Goal: Task Accomplishment & Management: Manage account settings

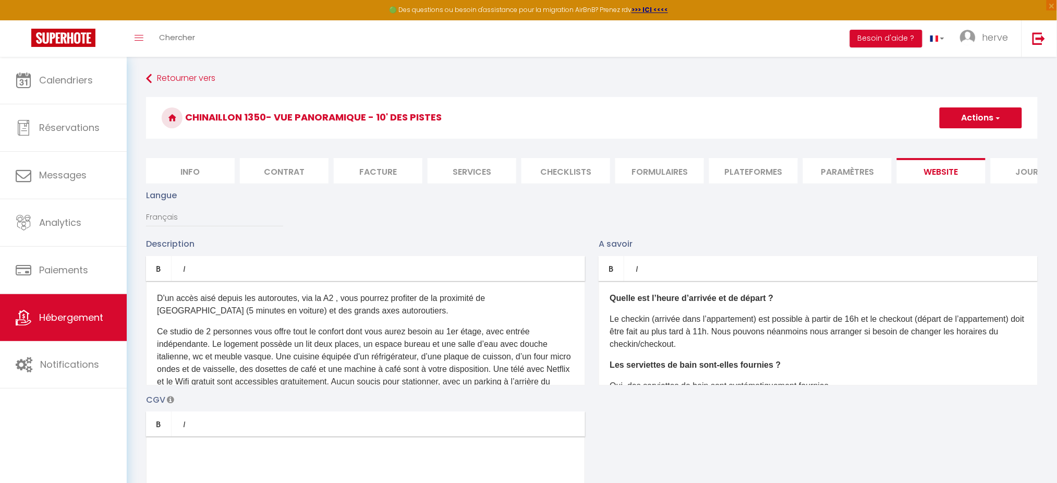
scroll to position [124, 0]
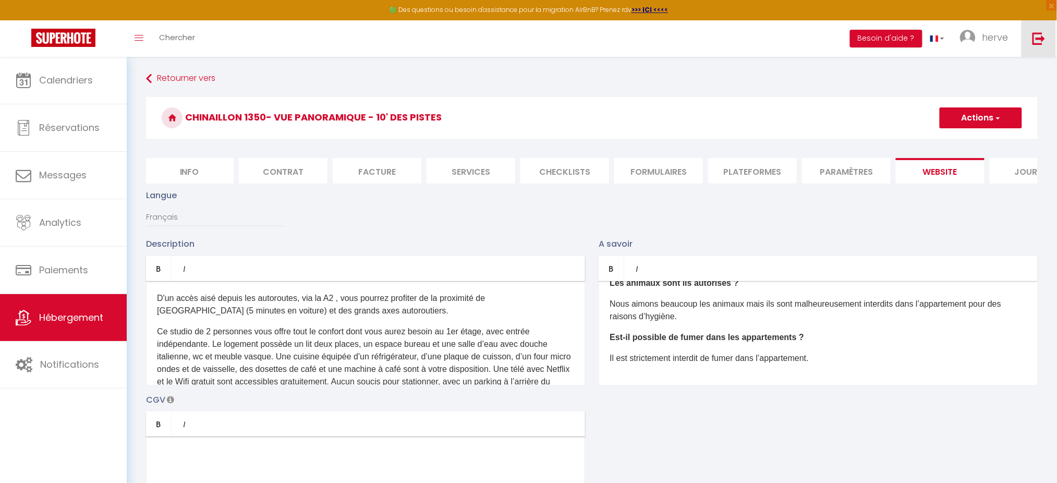
click at [1038, 51] on link at bounding box center [1039, 38] width 34 height 37
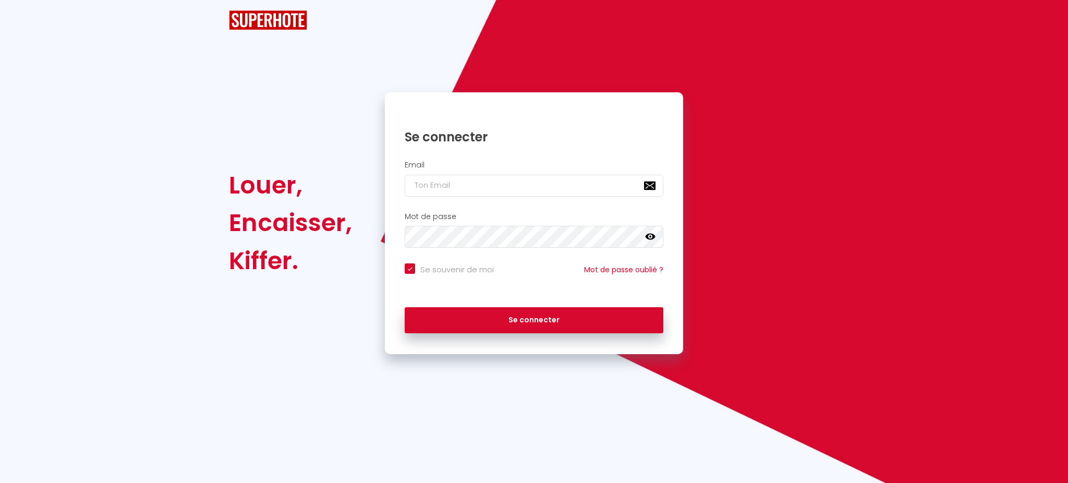
checkbox input "true"
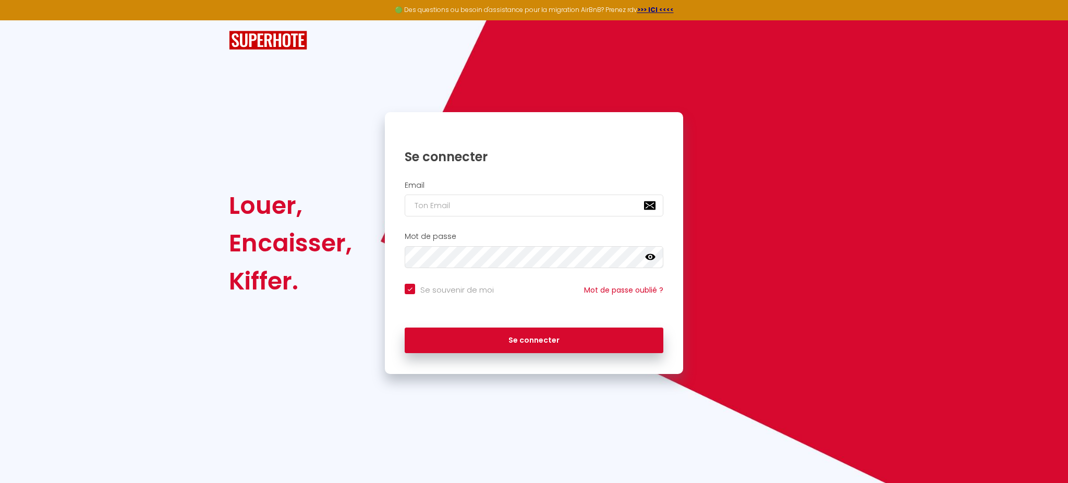
type input "[PERSON_NAME][EMAIL_ADDRESS][DOMAIN_NAME]"
checkbox input "true"
click at [589, 209] on input "[PERSON_NAME][EMAIL_ADDRESS][DOMAIN_NAME]" at bounding box center [534, 206] width 259 height 22
type input "patrice.guien@hop-lcd.com"
checkbox input "true"
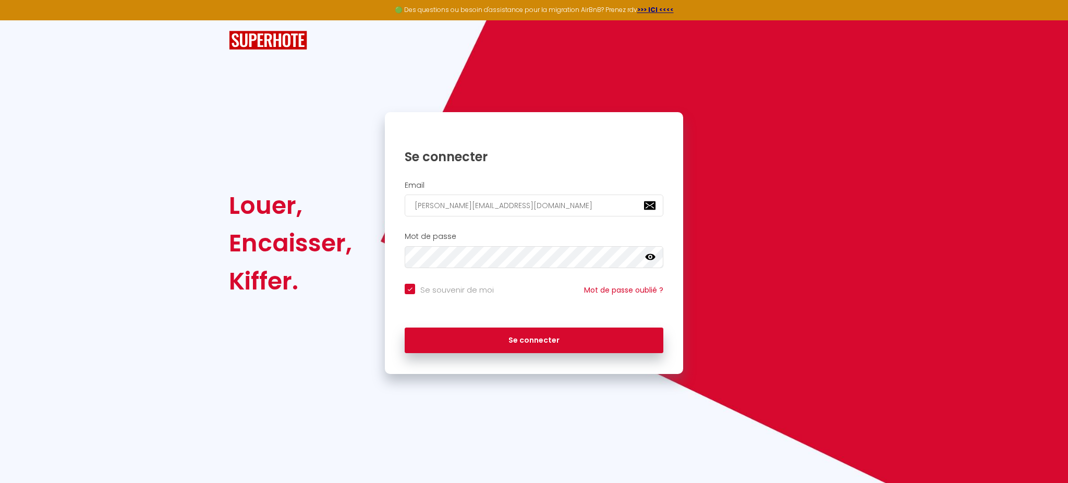
click at [577, 210] on input "patrice.guien@hop-lcd.com" at bounding box center [534, 206] width 259 height 22
type input "[EMAIL_ADDRESS][DOMAIN_NAME]"
checkbox input "true"
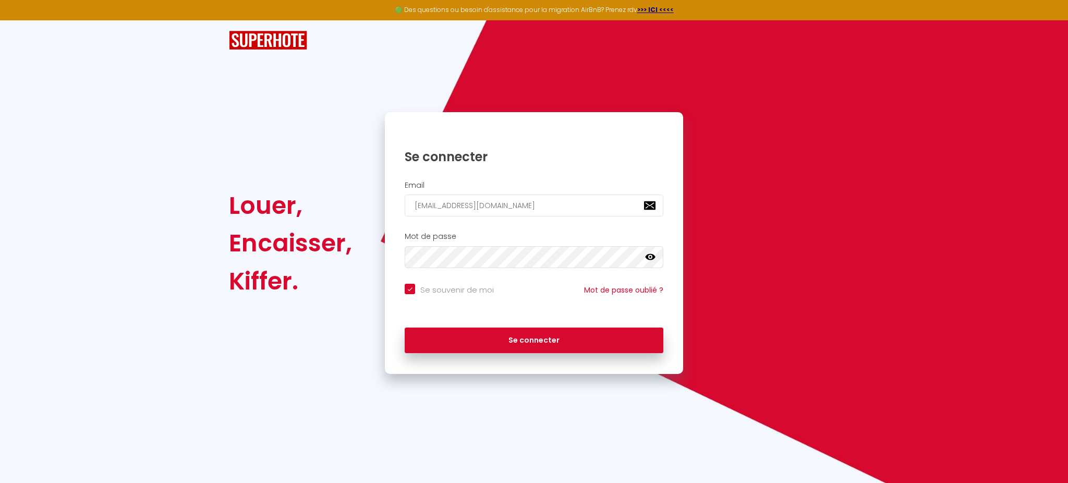
click at [577, 210] on input "[EMAIL_ADDRESS][DOMAIN_NAME]" at bounding box center [534, 206] width 259 height 22
type input "[EMAIL_ADDRESS][DOMAIN_NAME]"
click at [405, 328] on button "Se connecter" at bounding box center [534, 341] width 259 height 26
checkbox input "true"
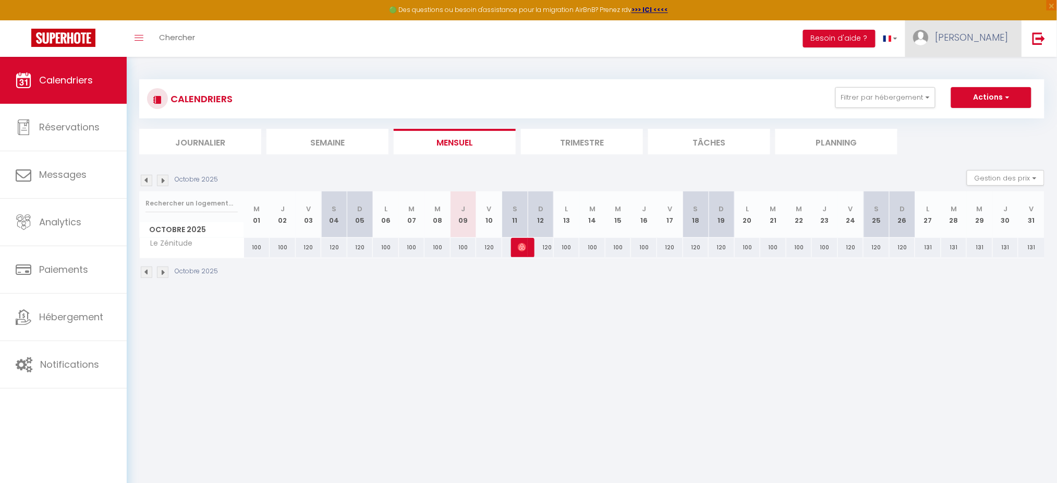
click at [987, 32] on span "[PERSON_NAME]" at bounding box center [972, 37] width 73 height 13
click at [970, 70] on link "Paramètres" at bounding box center [980, 73] width 77 height 18
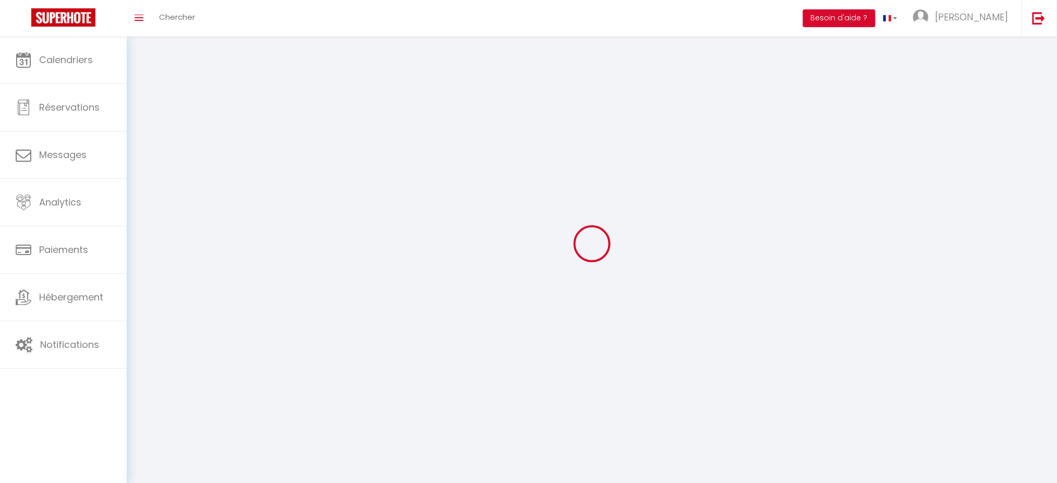
type input "Uw1k2plQXoBtkpi6B0GnCvEUT"
type input "VNq8uEThTlbRII85xO5ClaBWF"
type input "[URL][DOMAIN_NAME]"
select select "1"
select select "28"
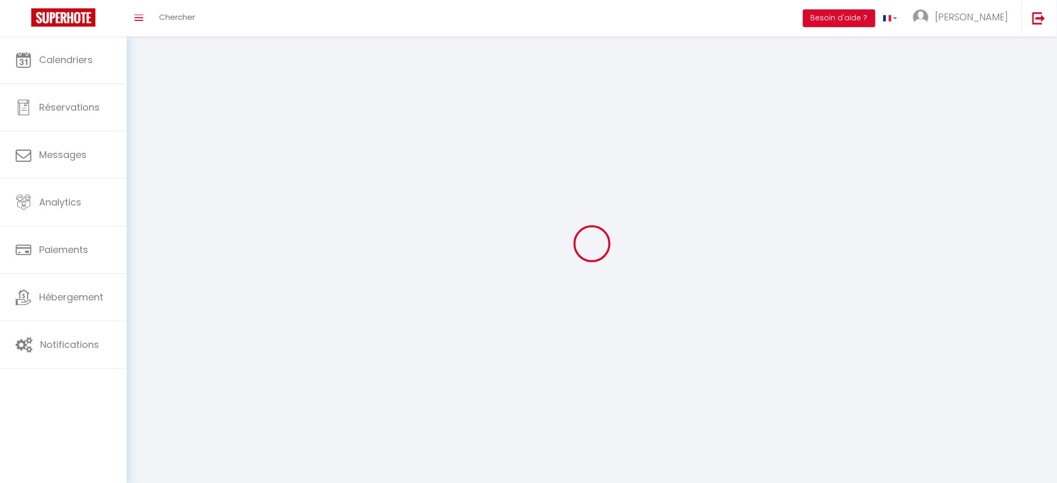
select select "fr"
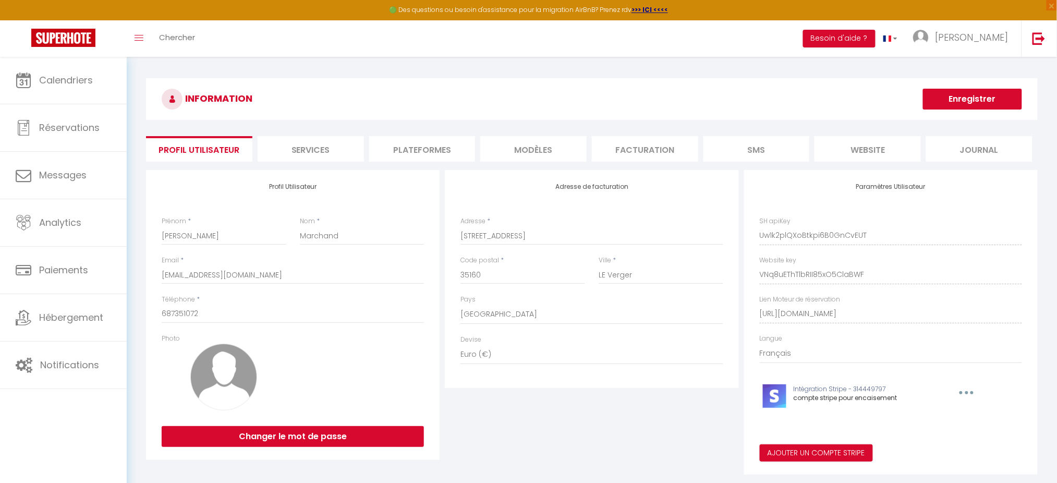
click at [306, 147] on li "Services" at bounding box center [311, 149] width 106 height 26
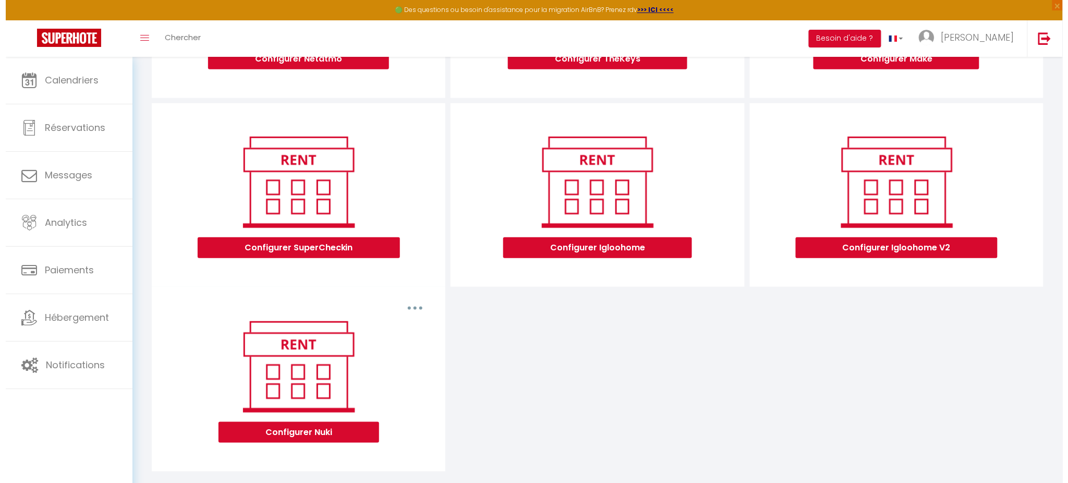
scroll to position [272, 0]
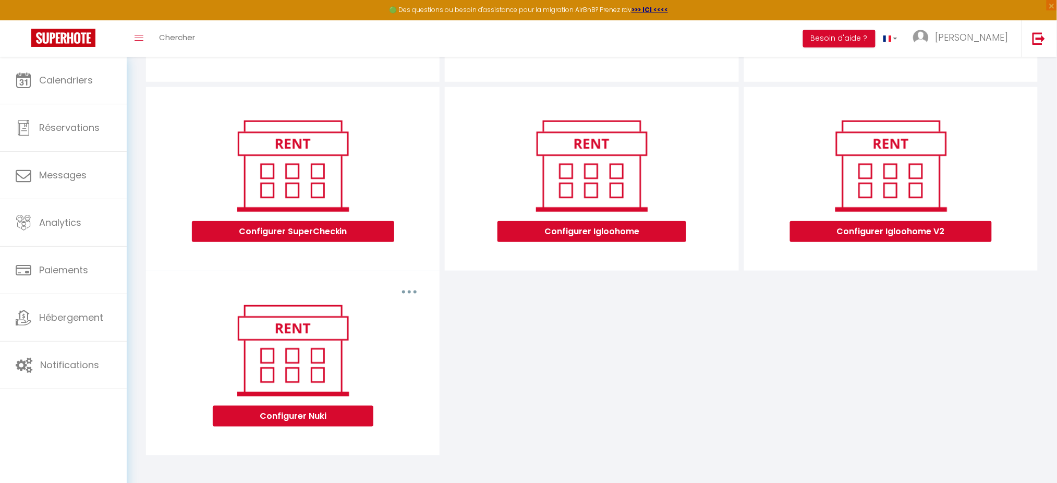
click at [416, 288] on button "button" at bounding box center [409, 292] width 29 height 17
click at [505, 340] on div "Configurer SuperCheckin Configurer Igloohome Configurer Igloohome V2 Supprimer …" at bounding box center [591, 271] width 897 height 368
click at [301, 417] on button "Configurer Nuki" at bounding box center [293, 416] width 161 height 21
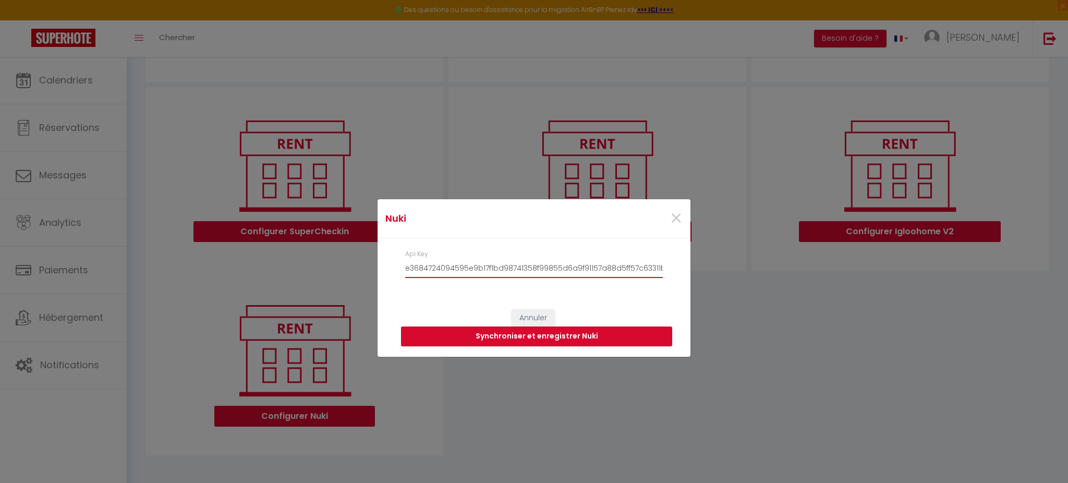
drag, startPoint x: 441, startPoint y: 266, endPoint x: 373, endPoint y: 267, distance: 68.4
click at [373, 267] on div "Nuki × Api Key e3684724094595e9b17f1bd98741358f99855d6a9f91157a88d5ff57c63311bd…" at bounding box center [534, 241] width 1068 height 483
click at [523, 339] on button "Synchroniser et enregistrer Nuki" at bounding box center [536, 337] width 271 height 20
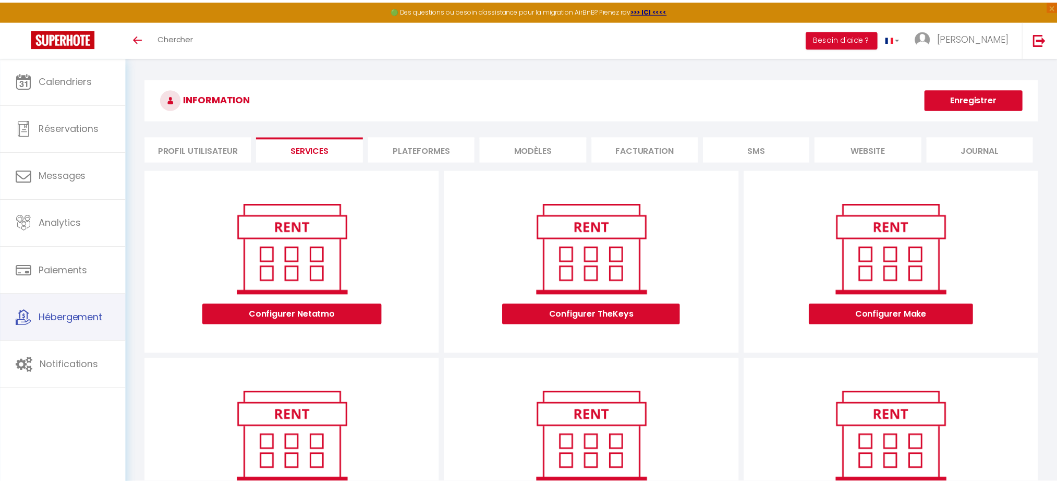
scroll to position [272, 0]
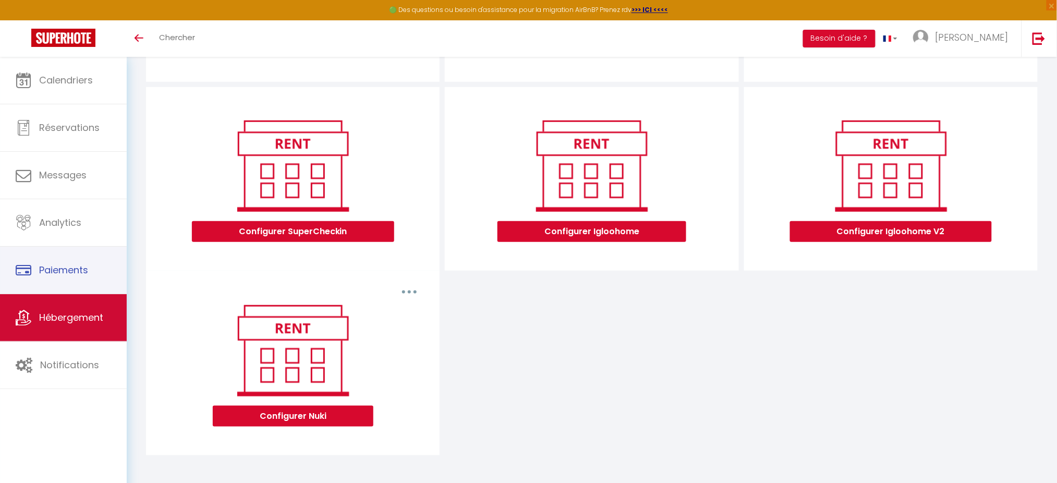
click at [46, 301] on link "Hébergement" at bounding box center [63, 317] width 127 height 47
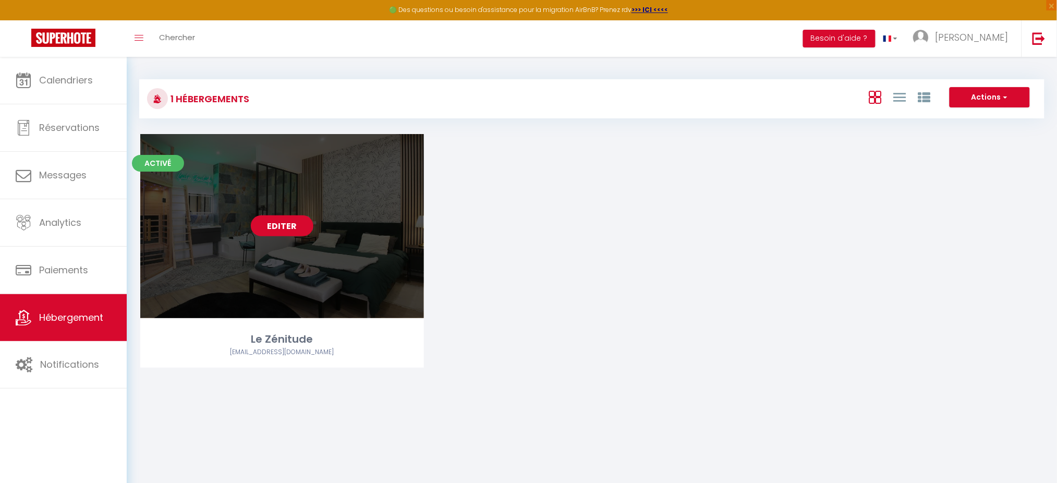
click at [283, 216] on link "Editer" at bounding box center [282, 225] width 63 height 21
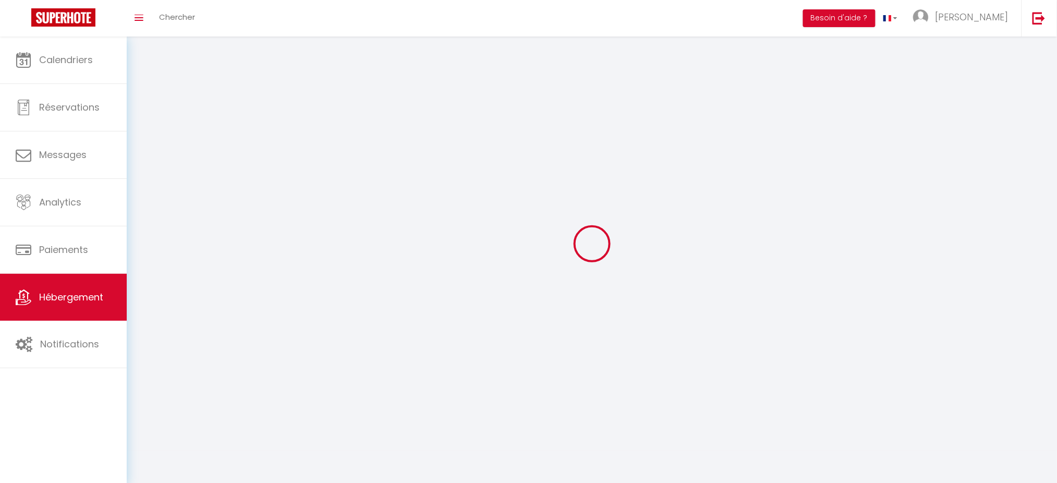
select select "1"
select select
select select "28"
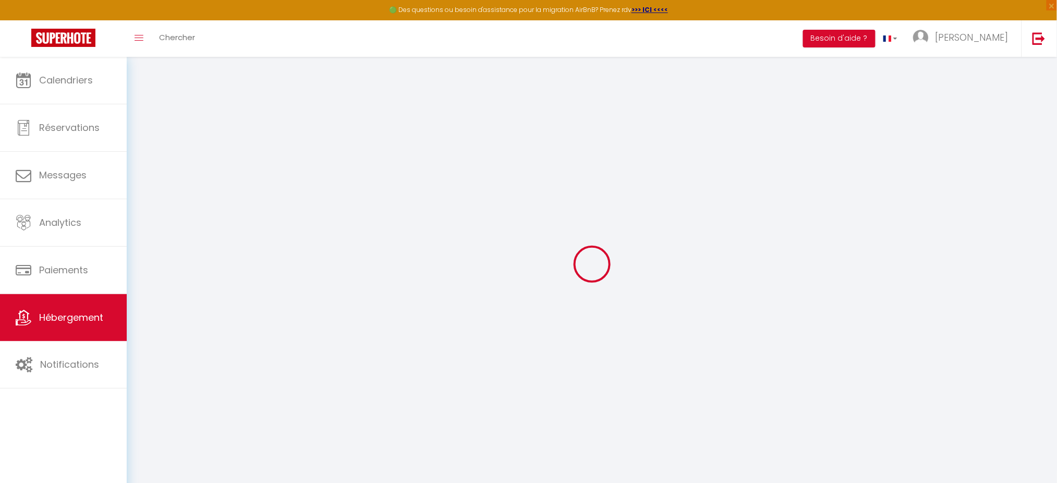
select select
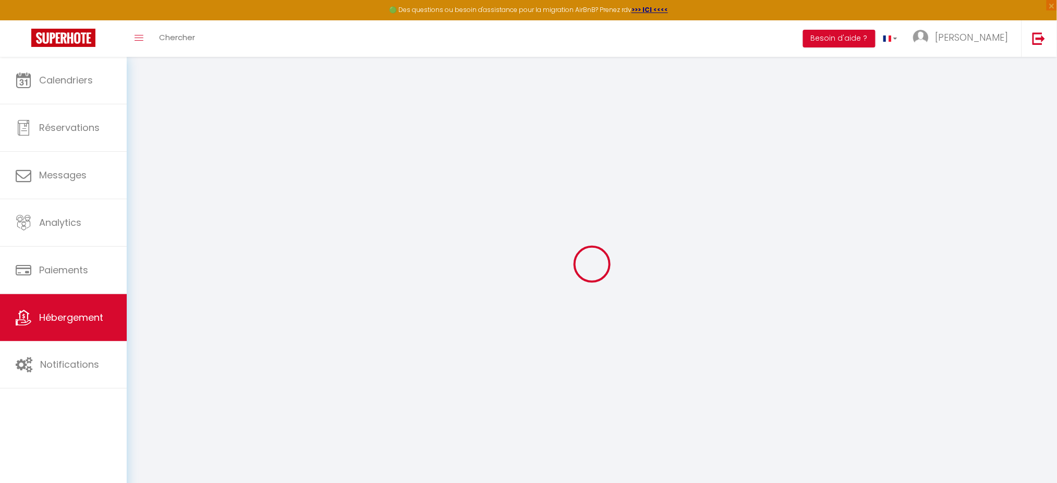
select select
checkbox input "false"
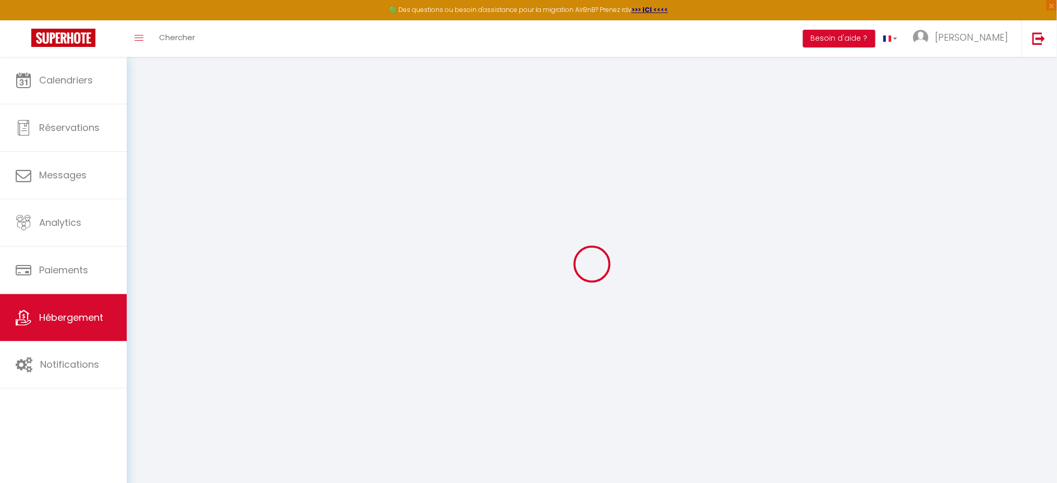
select select
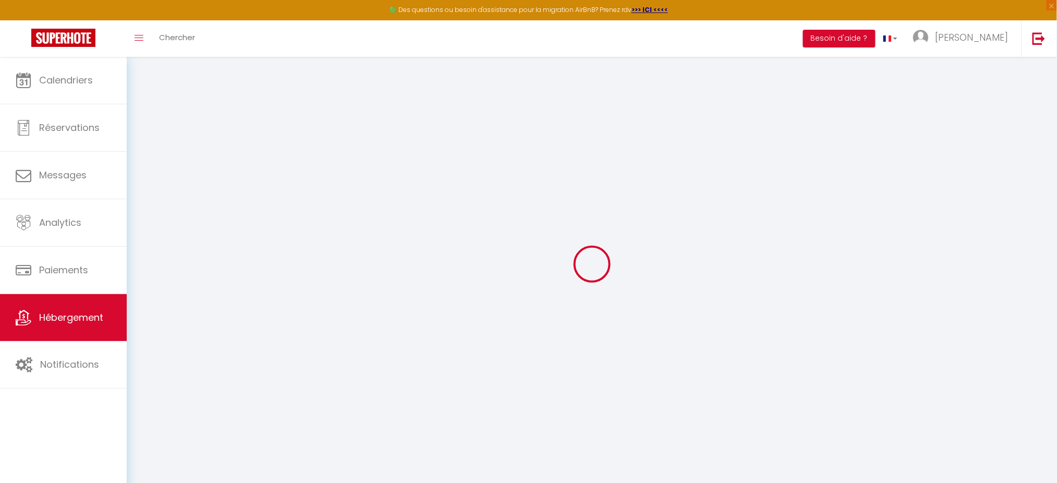
select select
checkbox input "false"
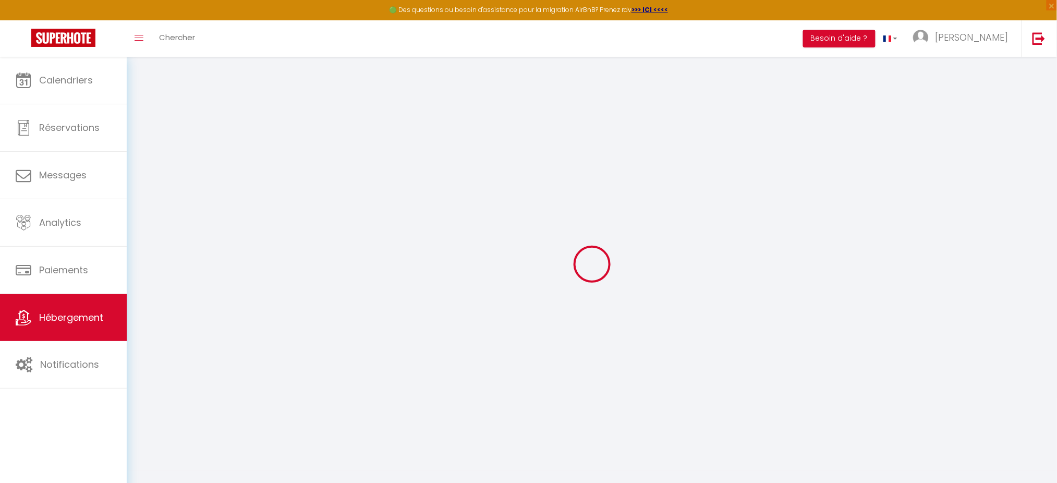
checkbox input "false"
select select
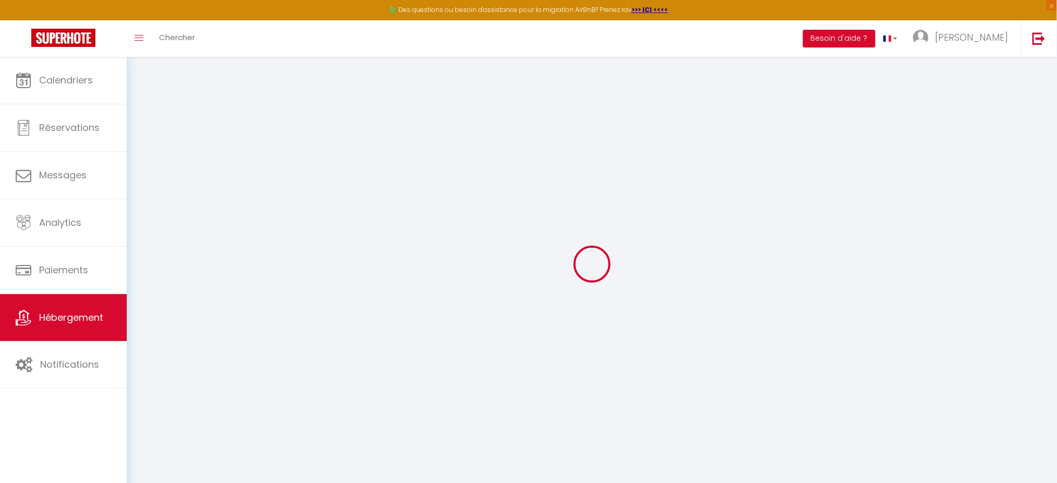
select select
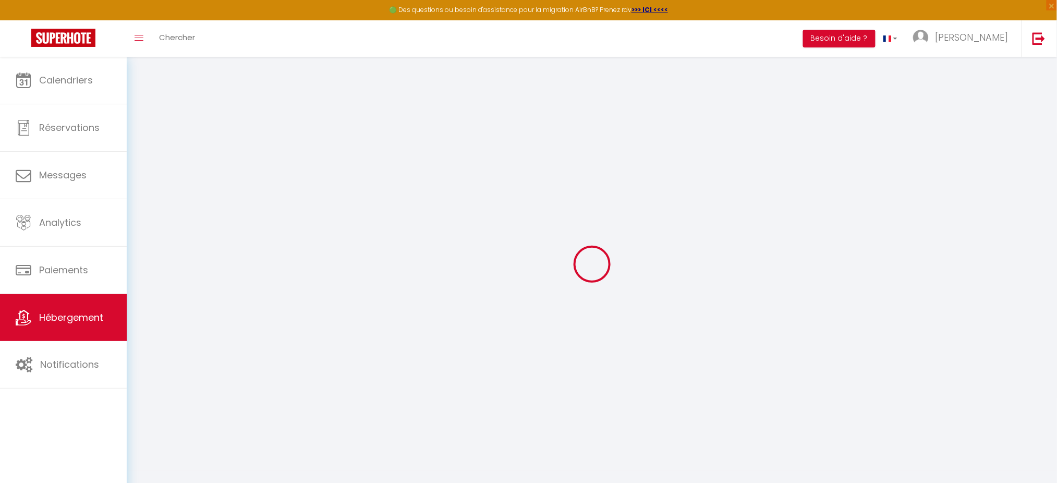
checkbox input "false"
select select
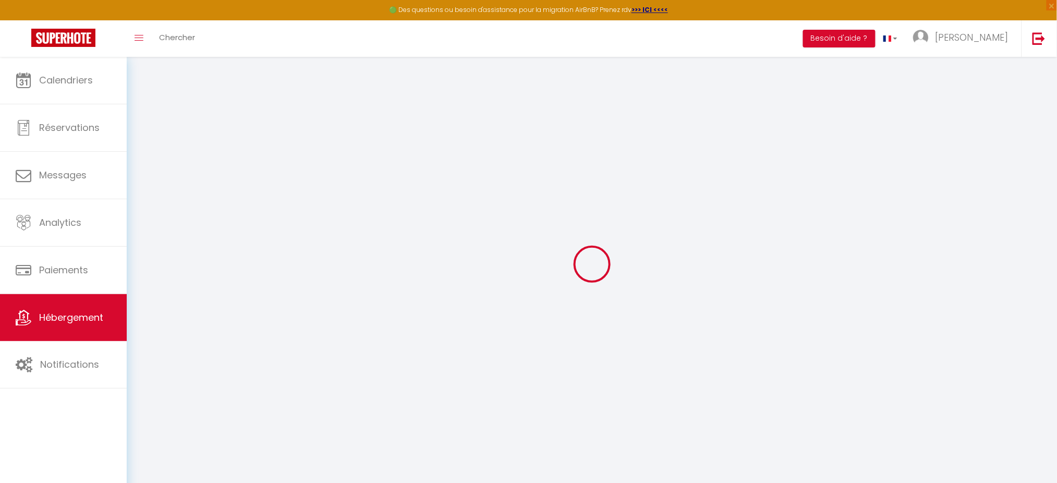
select select
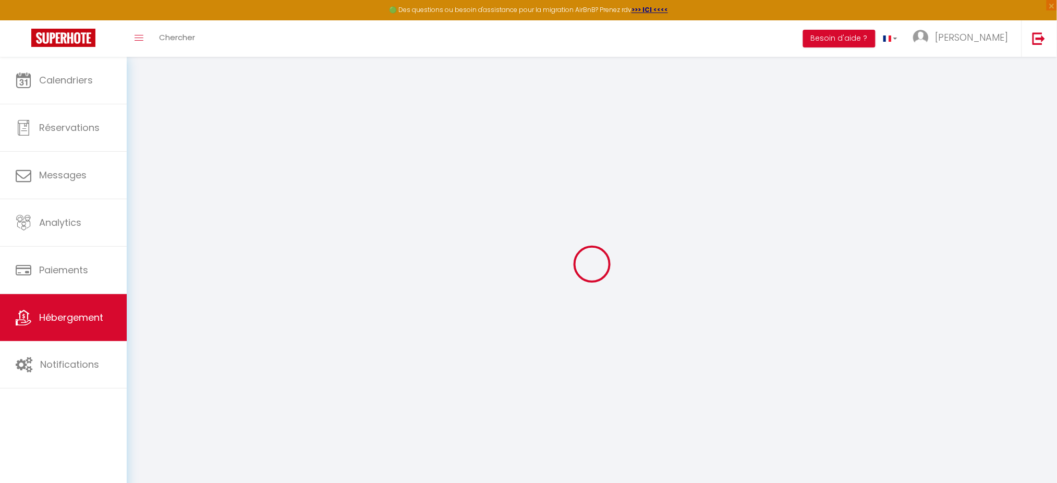
select select
checkbox input "false"
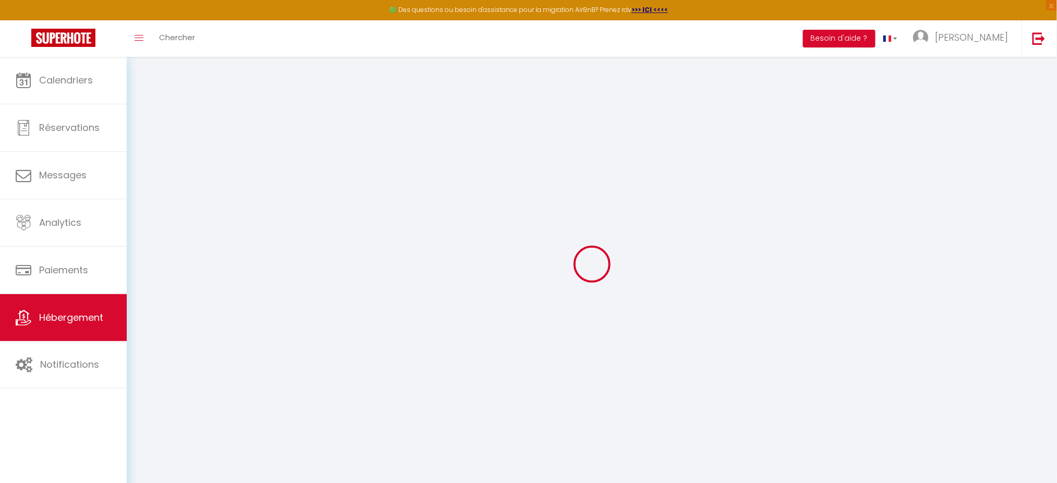
checkbox input "false"
select select
type input "Le Zénitude"
type input "[PERSON_NAME]"
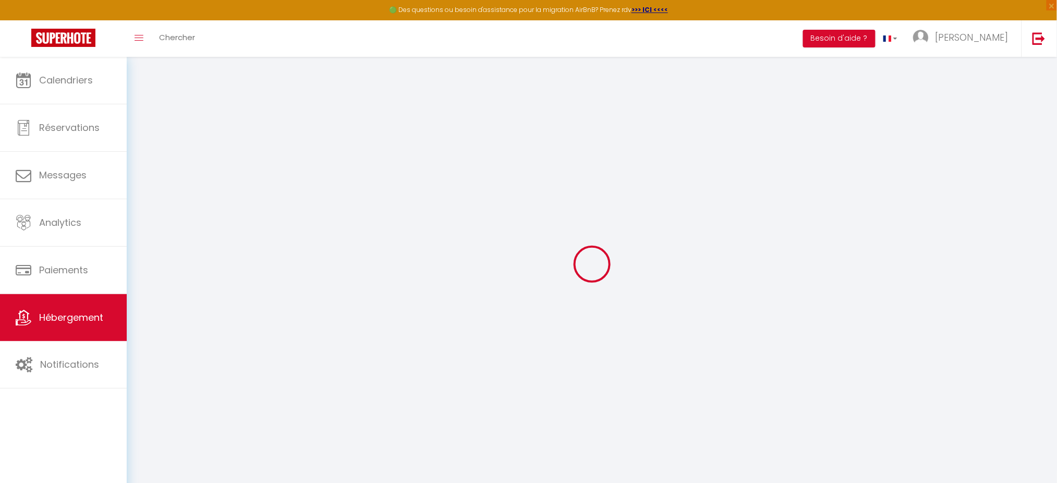
type input "Marchand"
type input "[STREET_ADDRESS]"
type input "35160"
type input "Le Verger"
type input "200"
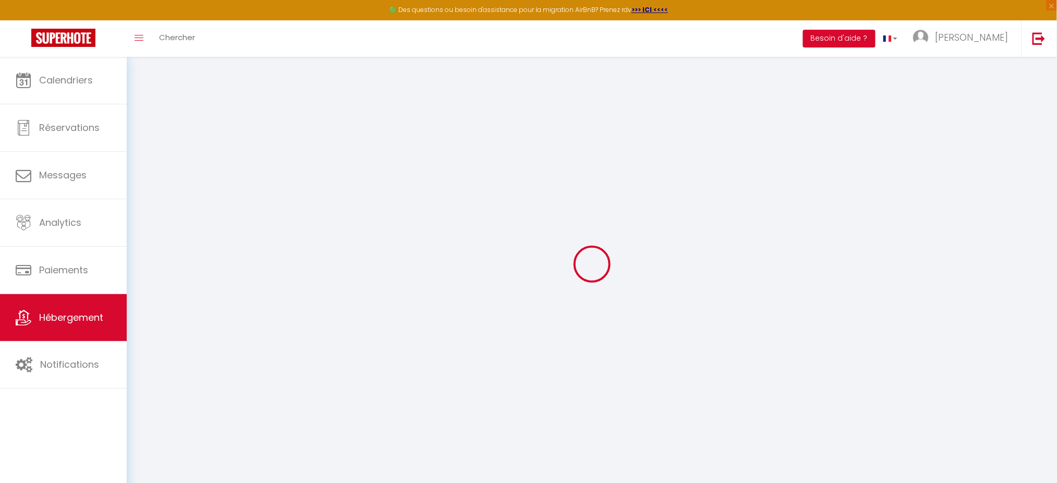
type input "15"
type input "30"
type input "500"
select select
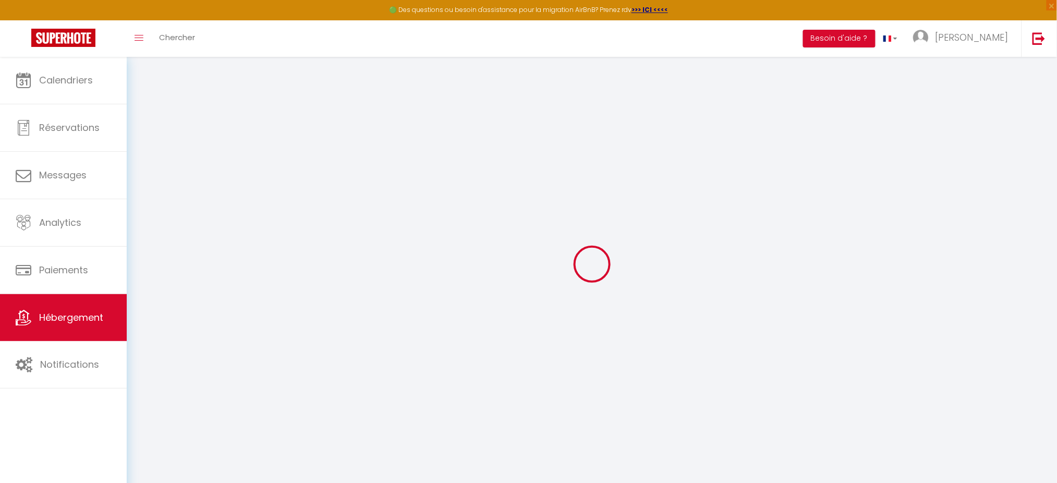
select select
type input "[STREET_ADDRESS][PERSON_NAME]"
type input "82500"
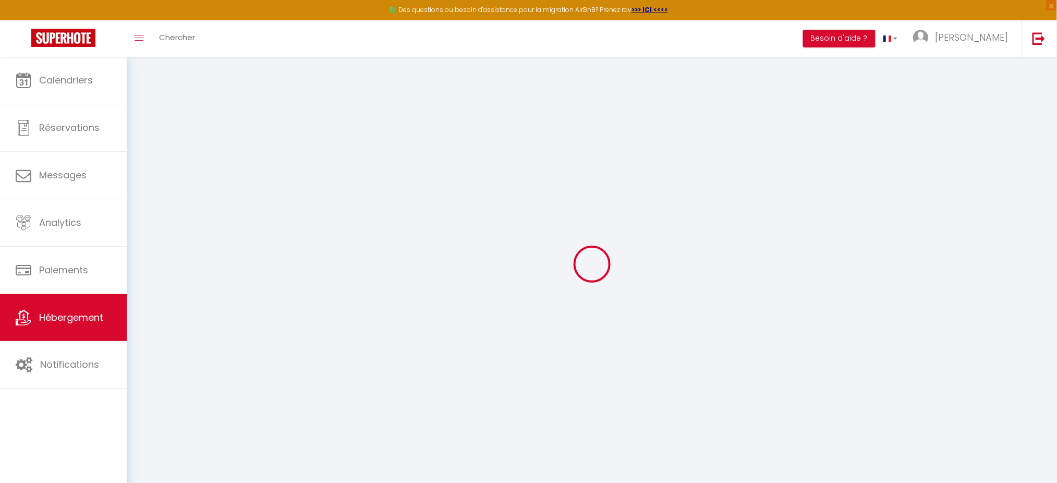
type input "Beaumont-de-Lomagne"
type input "[EMAIL_ADDRESS][DOMAIN_NAME]"
select select "13050"
checkbox input "true"
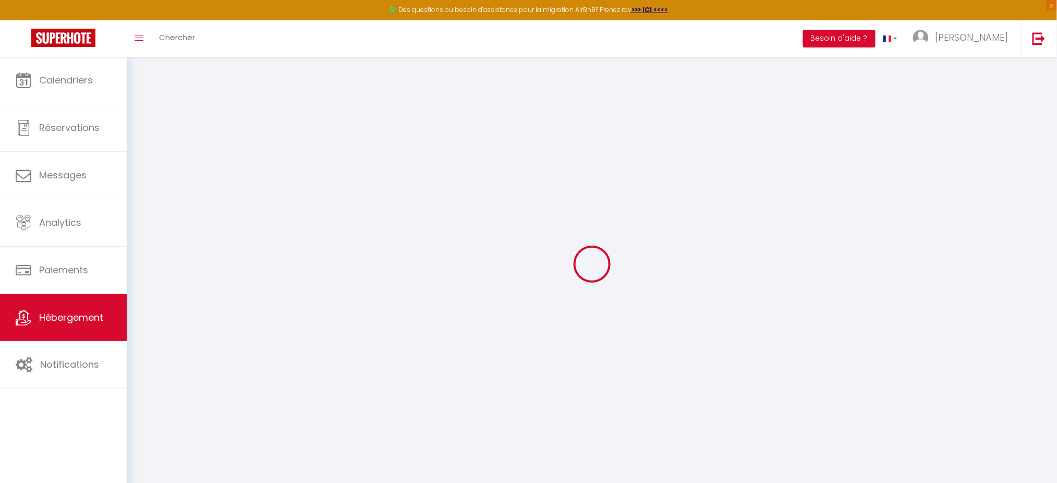
checkbox input "true"
type input "0"
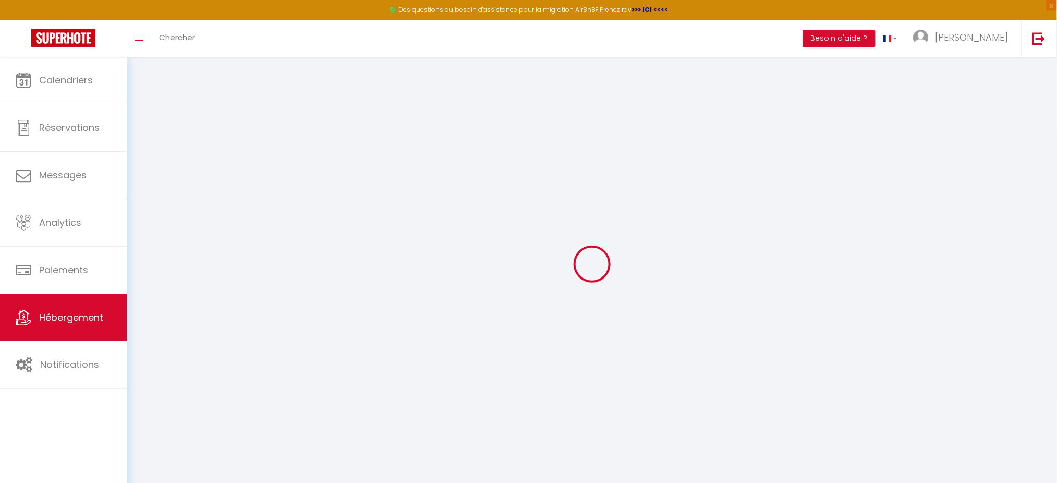
type input "0"
select select
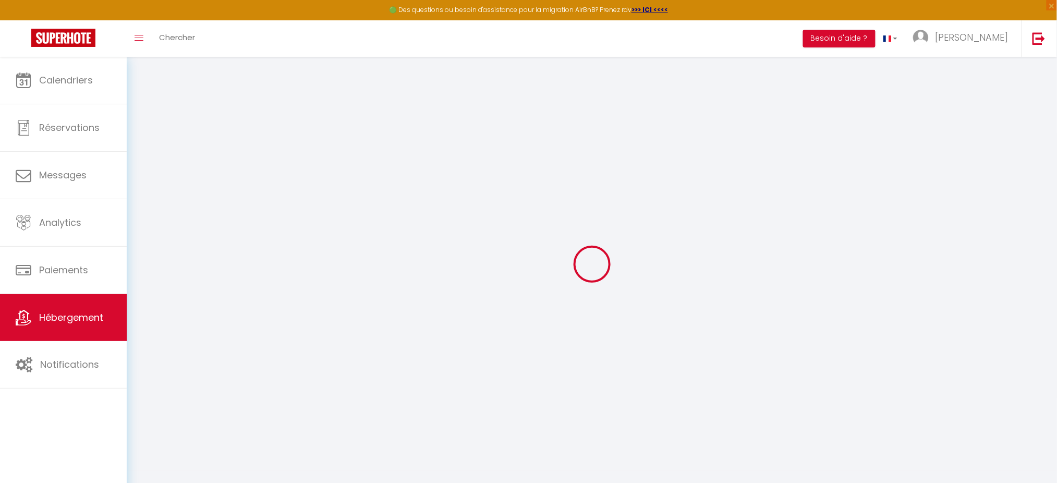
select select
checkbox input "true"
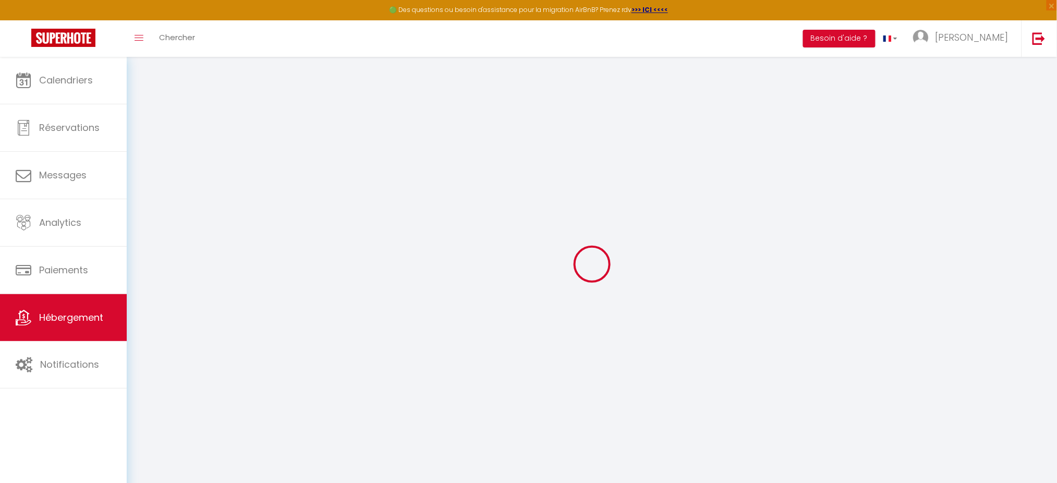
select select
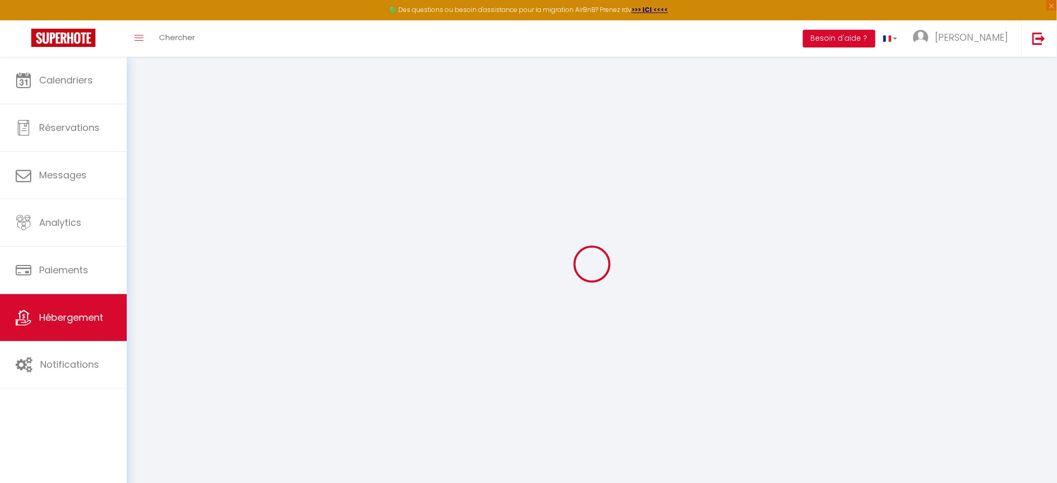
checkbox input "true"
select select
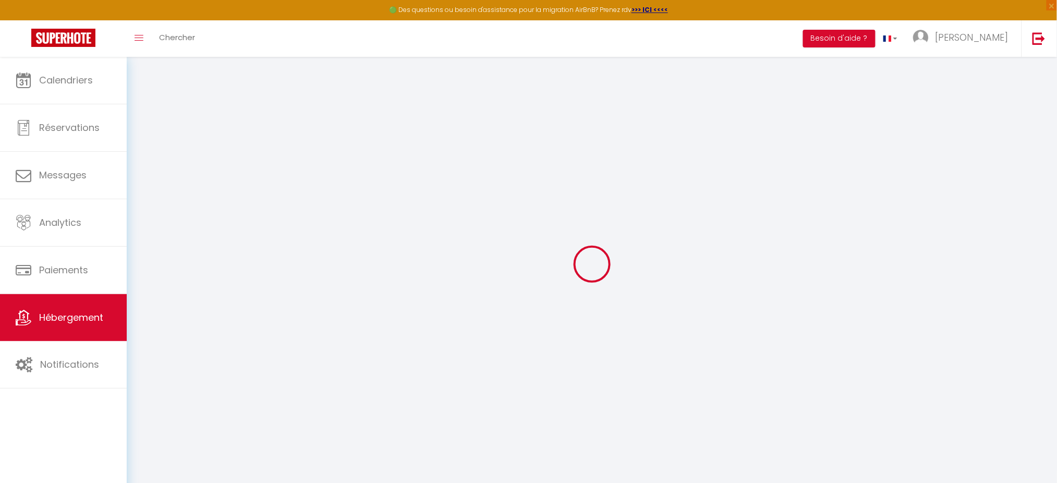
select select
checkbox input "true"
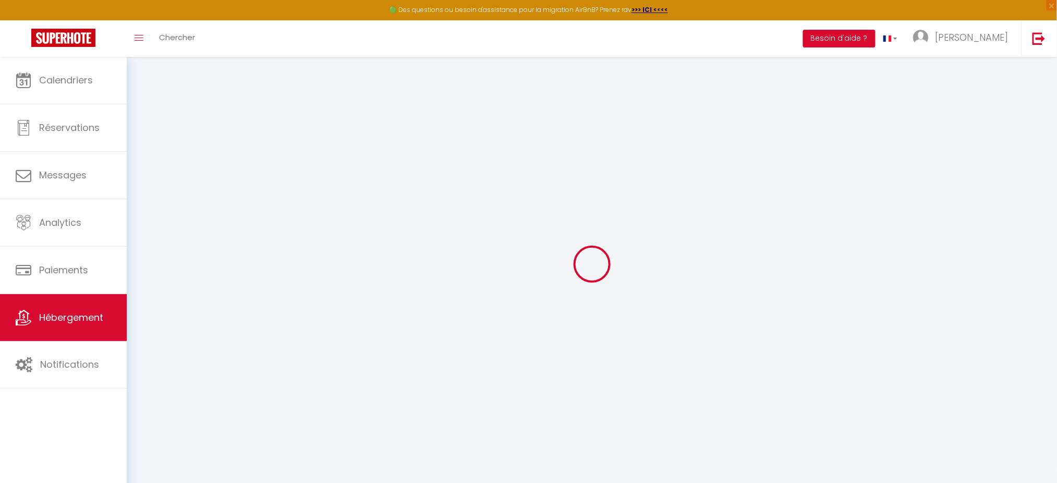
checkbox input "true"
select select
checkbox input "true"
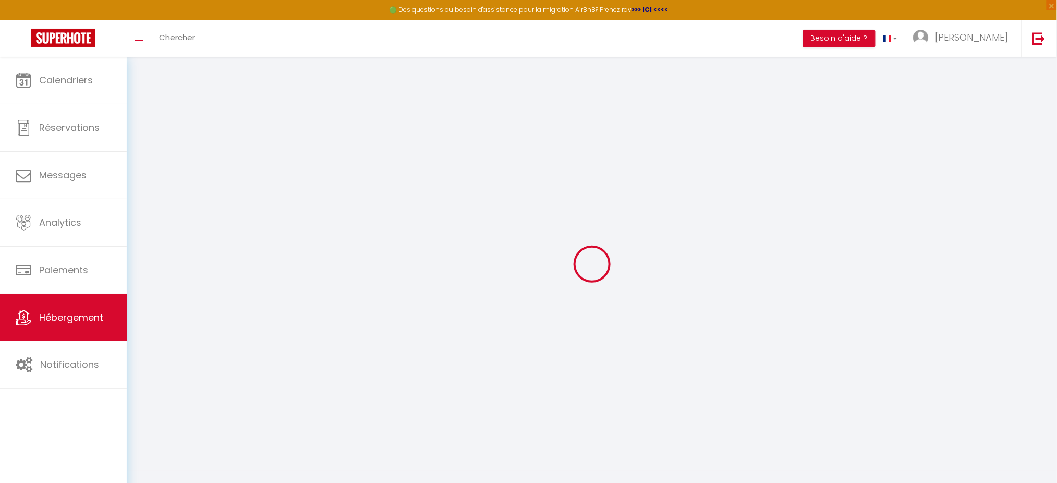
checkbox input "true"
select select "14:00"
select select
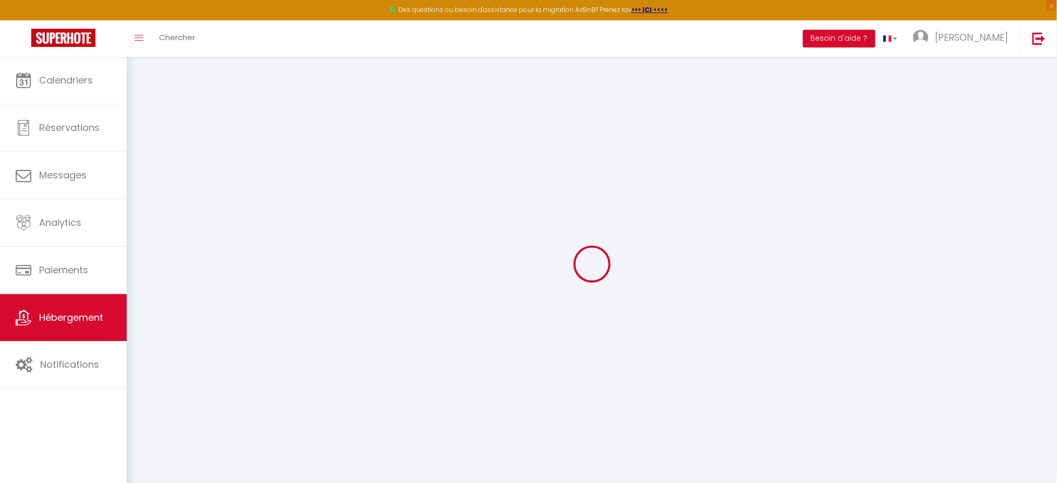
select select "11:00"
select select "30"
select select "120"
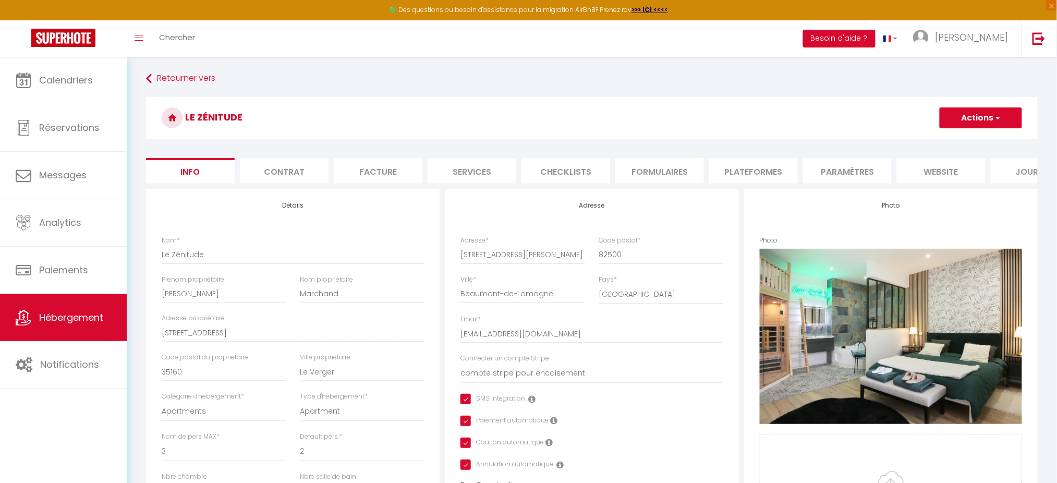
click at [489, 163] on li "Services" at bounding box center [472, 171] width 89 height 26
select select
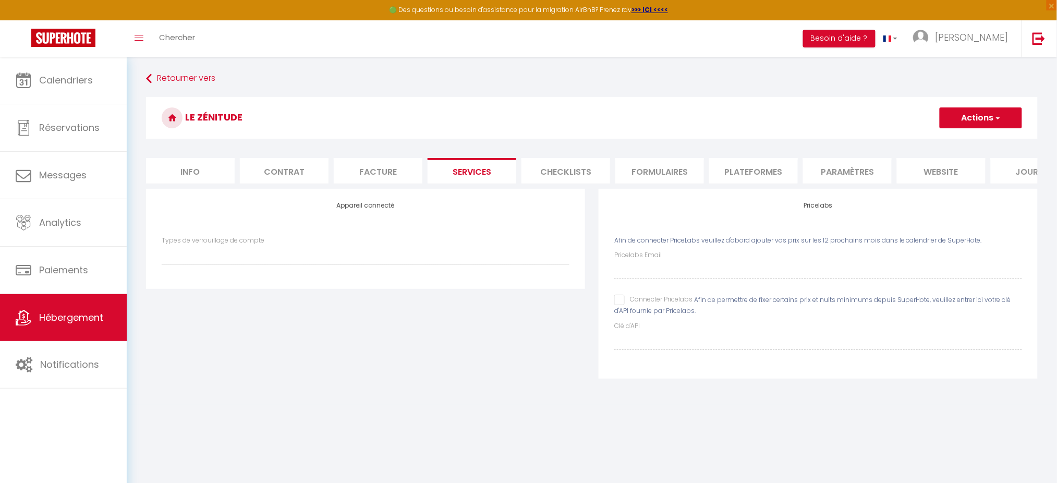
scroll to position [56, 0]
